Goal: Transaction & Acquisition: Book appointment/travel/reservation

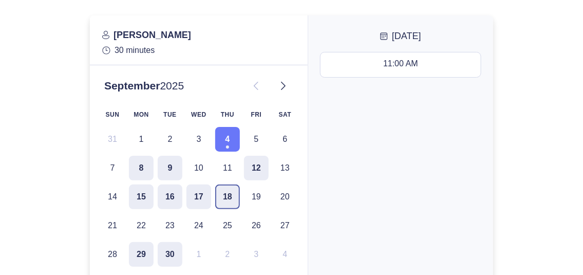
click at [224, 194] on button "18" at bounding box center [227, 196] width 25 height 25
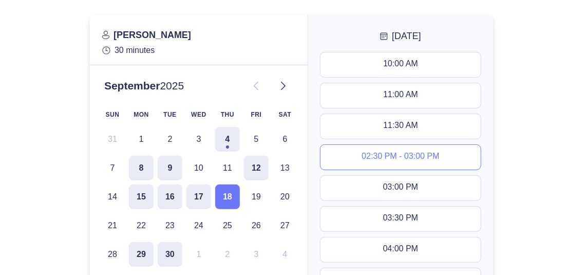
click at [378, 150] on button "02:30 PM - 03:00 PM" at bounding box center [400, 157] width 160 height 25
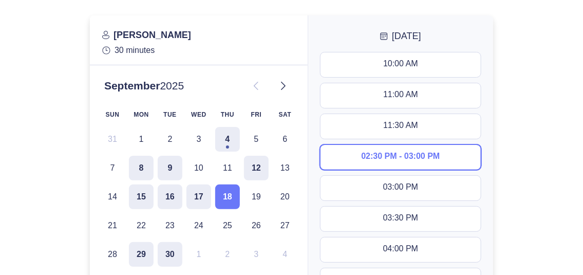
scroll to position [98, 0]
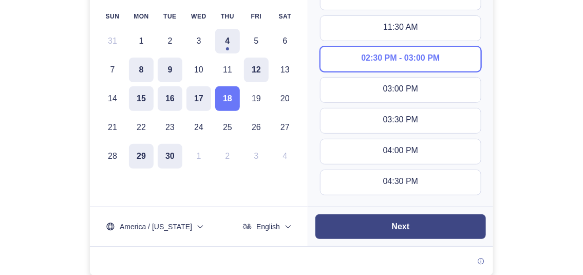
click at [0, 0] on slot "Next" at bounding box center [0, 0] width 0 height 0
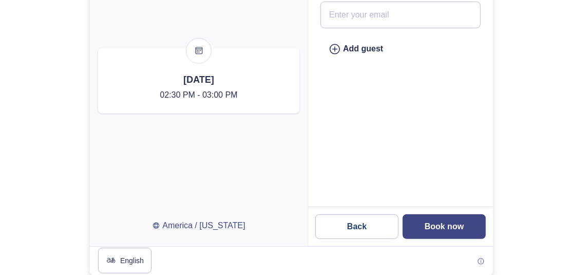
click at [0, 0] on slot "Book now" at bounding box center [0, 0] width 0 height 0
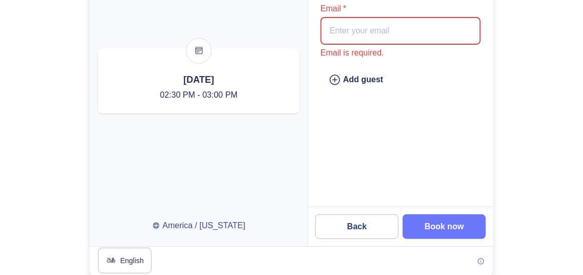
click at [433, 35] on input "Email * Email is required." at bounding box center [400, 31] width 160 height 28
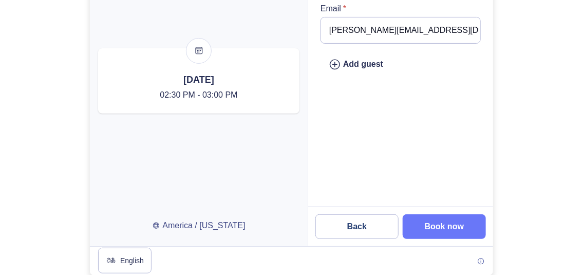
type input "[PERSON_NAME][EMAIL_ADDRESS][DOMAIN_NAME]"
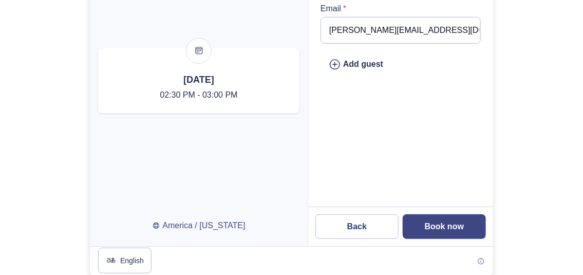
click at [436, 231] on button "Book now" at bounding box center [444, 226] width 83 height 25
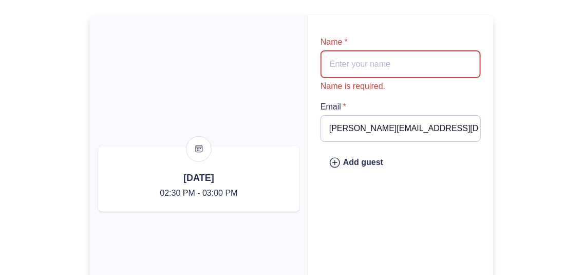
click at [402, 70] on input "Name * Name is required." at bounding box center [400, 64] width 160 height 28
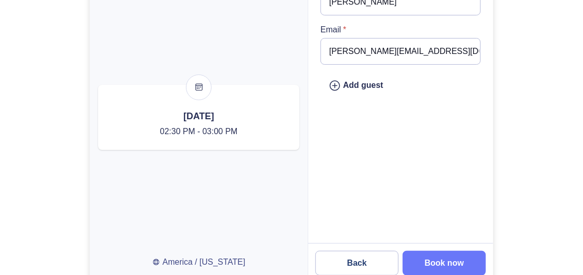
scroll to position [98, 0]
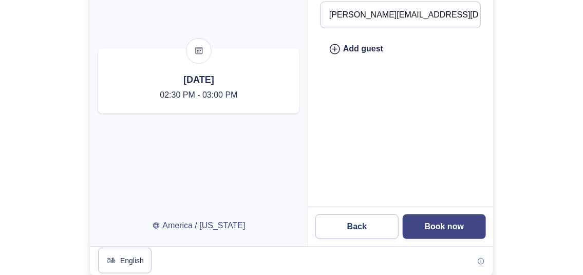
type input "[PERSON_NAME]"
click at [423, 228] on button "Book now" at bounding box center [444, 226] width 83 height 25
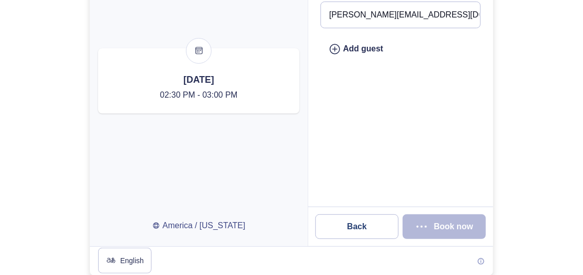
scroll to position [0, 0]
